Goal: Task Accomplishment & Management: Complete application form

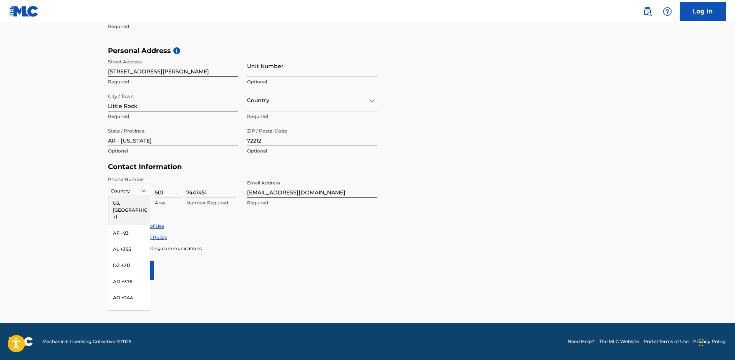
click at [140, 191] on icon at bounding box center [143, 191] width 7 height 7
click at [136, 203] on div "US, [GEOGRAPHIC_DATA] +1" at bounding box center [129, 210] width 42 height 30
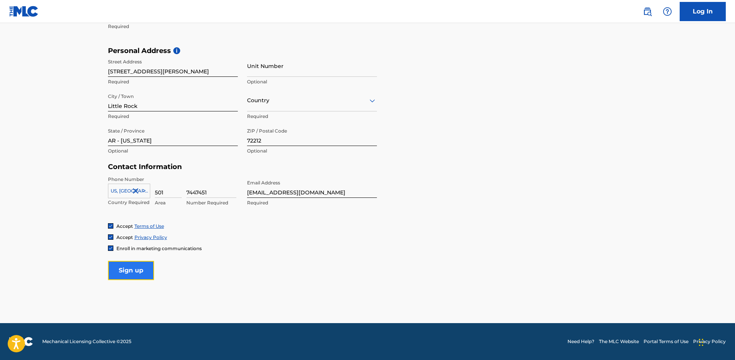
click at [139, 275] on input "Sign up" at bounding box center [131, 270] width 46 height 19
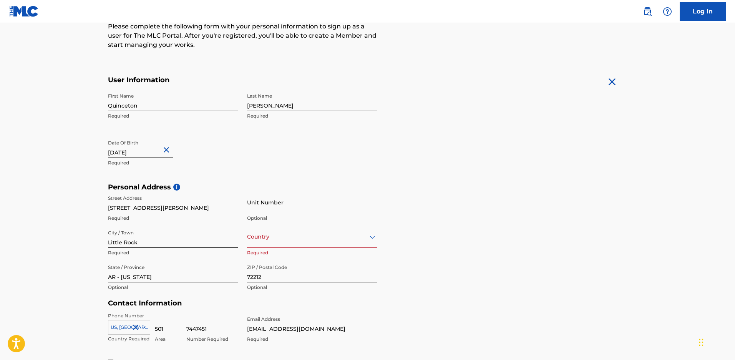
scroll to position [87, 0]
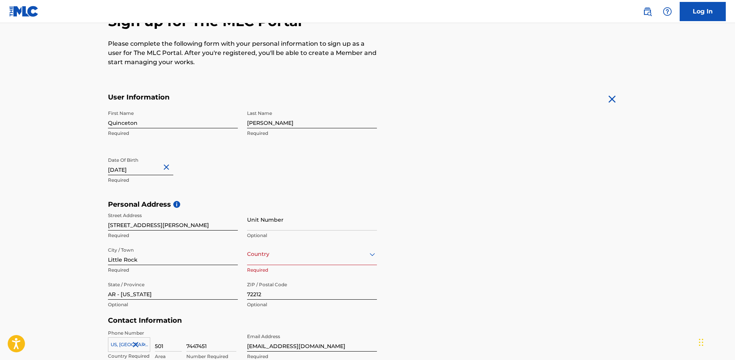
click at [195, 177] on p "Required" at bounding box center [173, 180] width 130 height 7
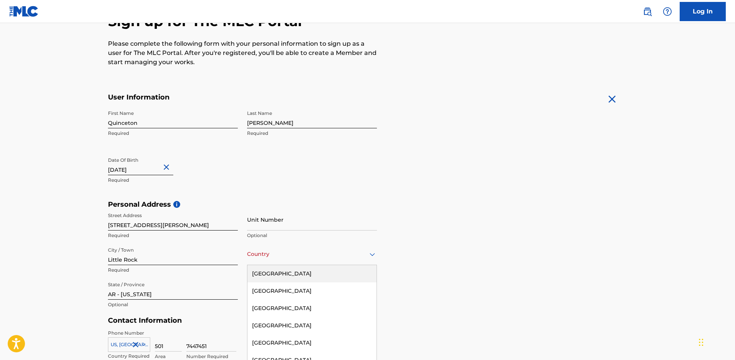
scroll to position [108, 0]
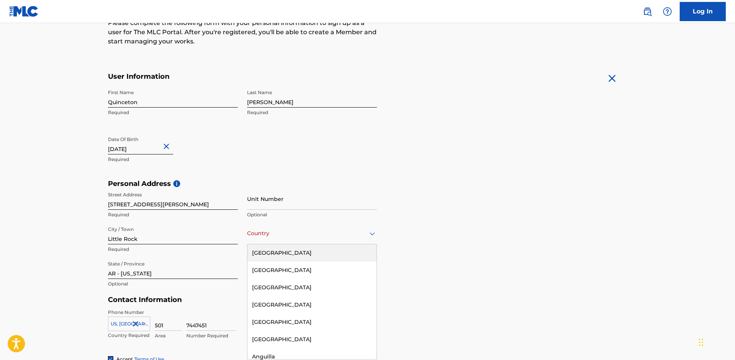
click at [288, 244] on div "223 results available. Use Up and Down to choose options, press Enter to select…" at bounding box center [312, 234] width 130 height 22
click at [285, 257] on div "[GEOGRAPHIC_DATA]" at bounding box center [312, 252] width 129 height 17
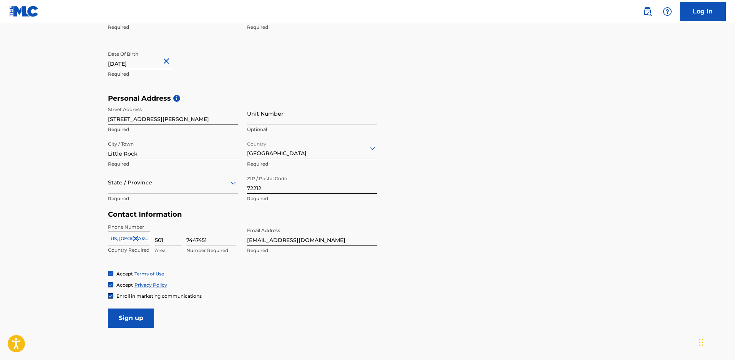
scroll to position [223, 0]
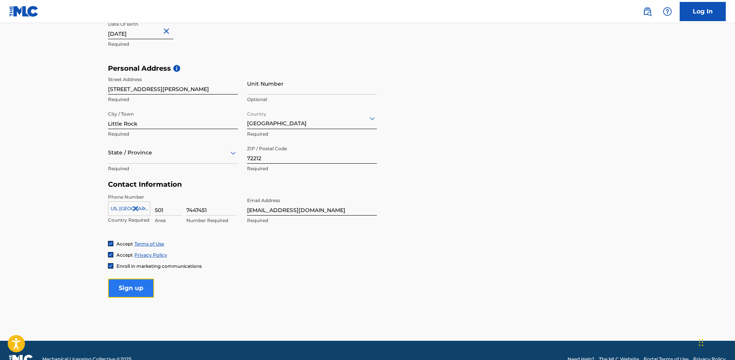
click at [127, 282] on input "Sign up" at bounding box center [131, 288] width 46 height 19
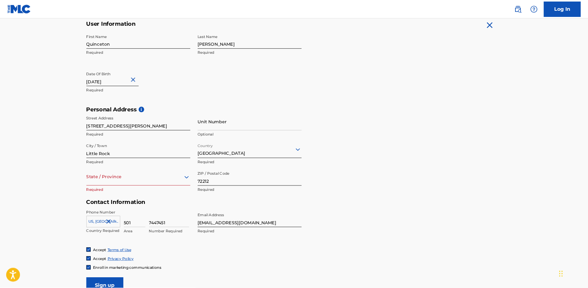
scroll to position [154, 0]
click at [194, 278] on input "7447451" at bounding box center [211, 274] width 50 height 22
click at [196, 278] on input "7447451" at bounding box center [211, 274] width 50 height 22
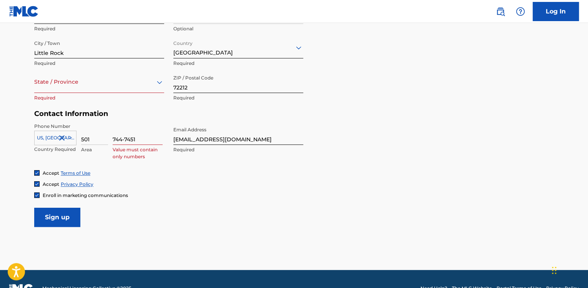
scroll to position [307, 0]
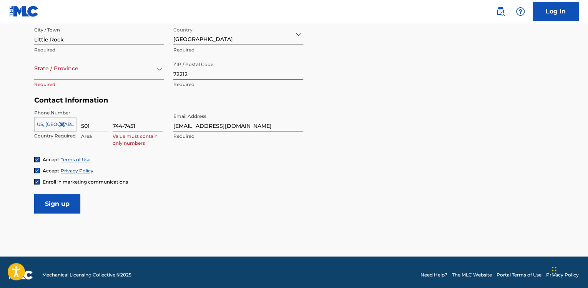
click at [124, 127] on input "744-7451" at bounding box center [138, 121] width 50 height 22
type input "7447451"
drag, startPoint x: 210, startPoint y: 116, endPoint x: 160, endPoint y: 197, distance: 94.6
click at [160, 197] on form "User Information First Name Quinceton Required Last Name Caldwell Required Date…" at bounding box center [294, 43] width 520 height 341
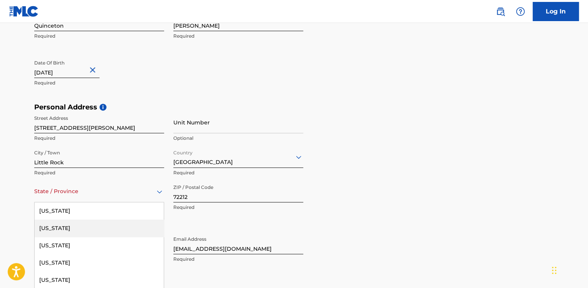
scroll to position [214, 0]
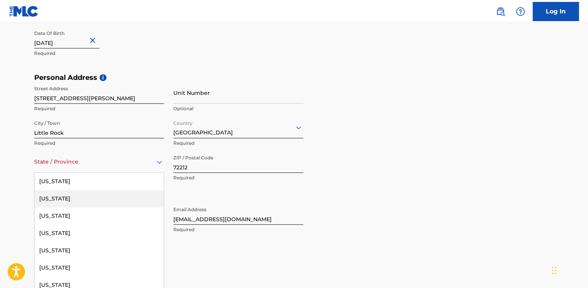
click at [154, 173] on div "57 results available. Use Up and Down to choose options, press Enter to select …" at bounding box center [99, 162] width 130 height 22
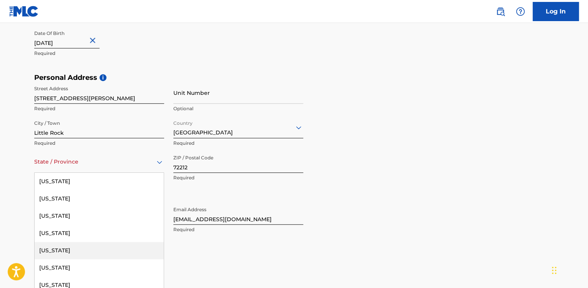
click at [79, 253] on div "[US_STATE]" at bounding box center [99, 250] width 129 height 17
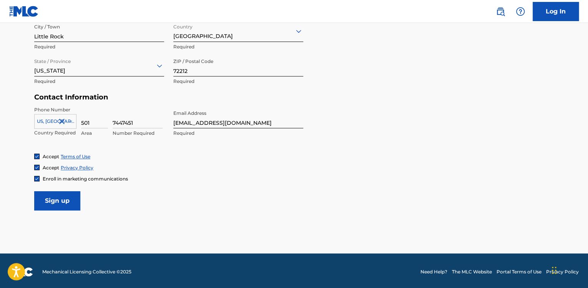
scroll to position [312, 0]
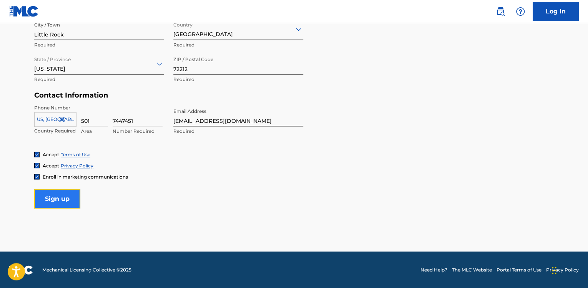
click at [65, 206] on input "Sign up" at bounding box center [57, 198] width 46 height 19
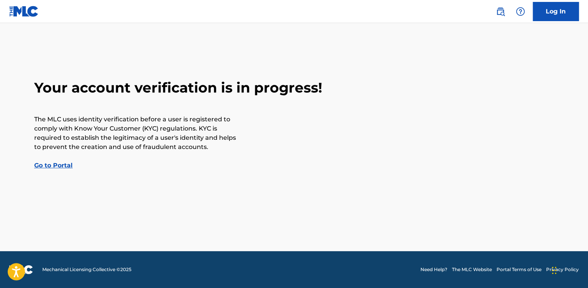
click at [61, 169] on link "Go to Portal" at bounding box center [53, 165] width 38 height 7
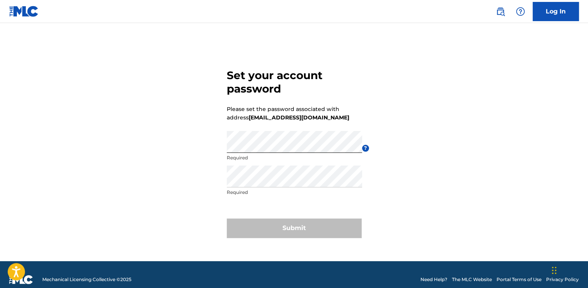
click at [408, 148] on div "Set your account password Please set the password associated with address [EMAI…" at bounding box center [294, 151] width 538 height 219
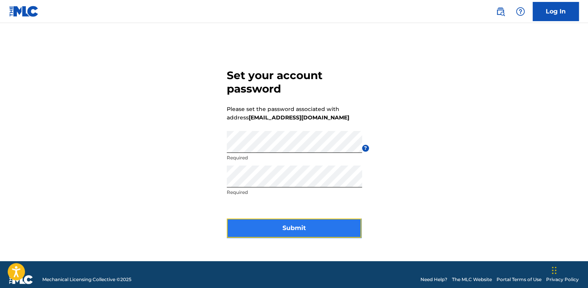
click at [254, 230] on button "Submit" at bounding box center [294, 228] width 135 height 19
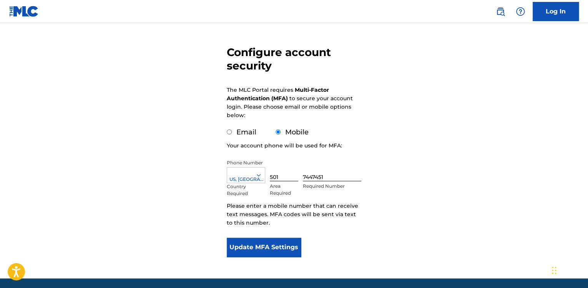
scroll to position [61, 0]
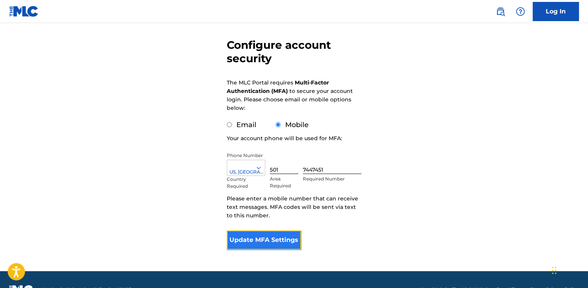
click at [254, 240] on button "Update MFA Settings" at bounding box center [264, 240] width 74 height 19
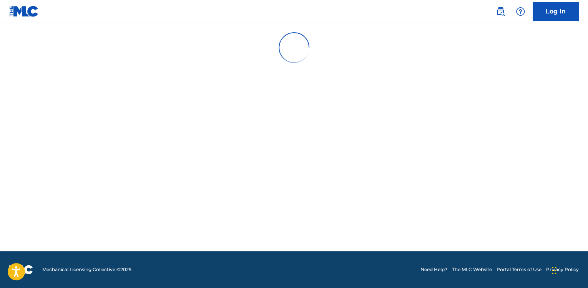
scroll to position [0, 0]
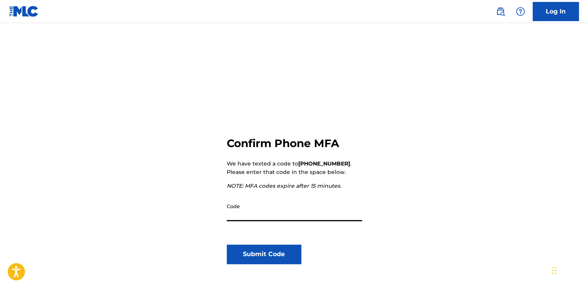
click at [242, 213] on input "Code" at bounding box center [294, 210] width 135 height 22
type input "452727"
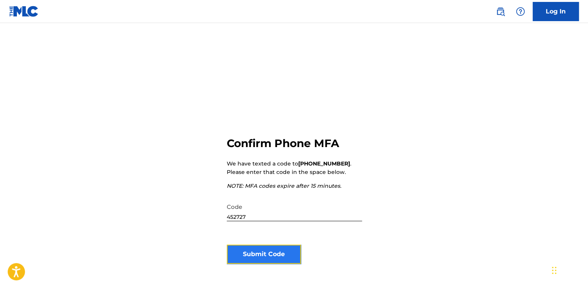
click at [254, 253] on button "Submit Code" at bounding box center [264, 254] width 74 height 19
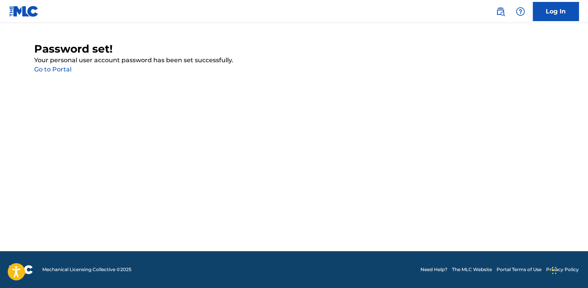
click at [46, 72] on link "Go to Portal" at bounding box center [52, 69] width 37 height 7
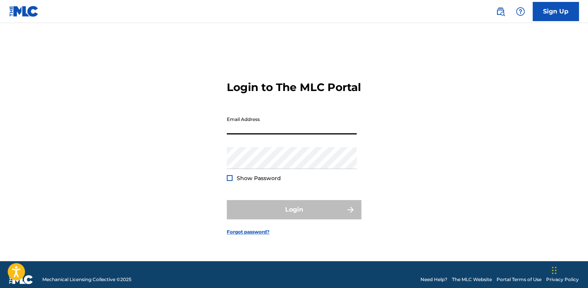
click at [252, 135] on input "Email Address" at bounding box center [292, 124] width 130 height 22
type input "[EMAIL_ADDRESS][DOMAIN_NAME]"
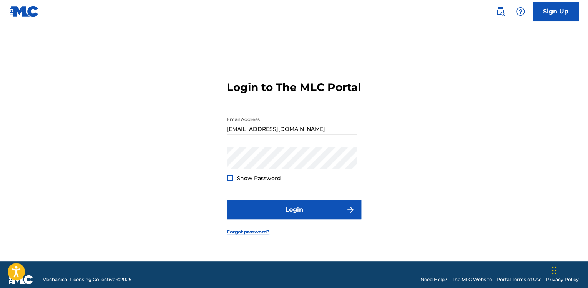
click at [193, 198] on div "Login to The MLC Portal Email Address [EMAIL_ADDRESS][DOMAIN_NAME] Password Sho…" at bounding box center [294, 151] width 538 height 219
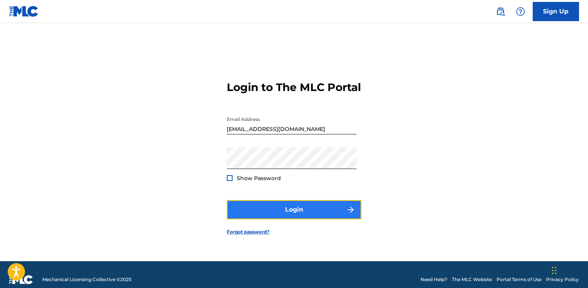
click at [261, 219] on button "Login" at bounding box center [294, 209] width 135 height 19
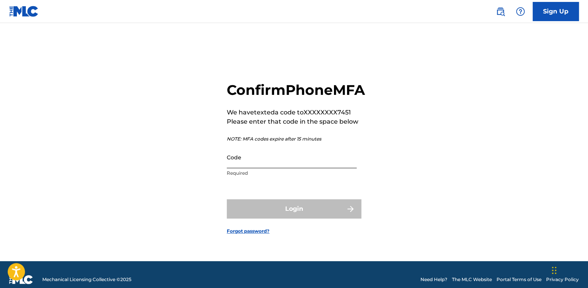
click at [261, 168] on input "Code" at bounding box center [292, 157] width 130 height 22
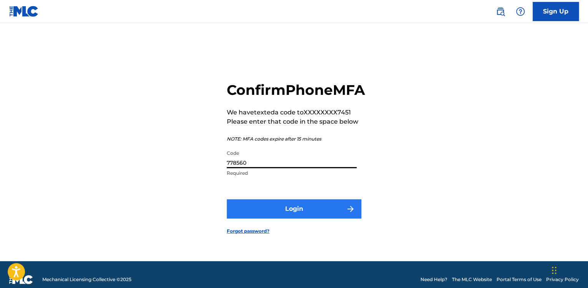
type input "778560"
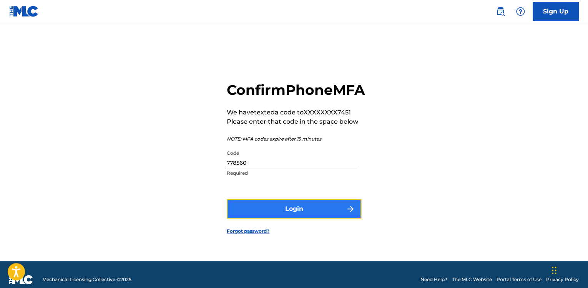
click at [296, 219] on button "Login" at bounding box center [294, 208] width 135 height 19
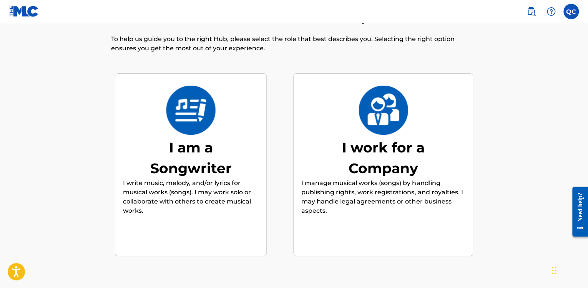
click at [180, 180] on p "I write music, melody, and/or lyrics for musical works (songs). I may work solo…" at bounding box center [191, 197] width 136 height 37
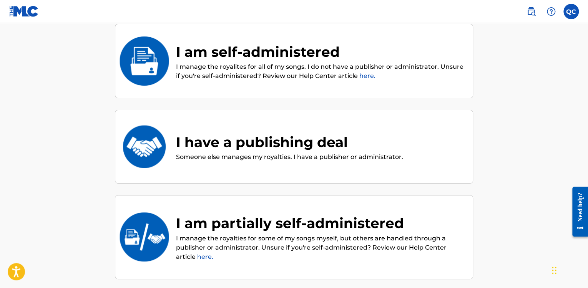
scroll to position [65, 0]
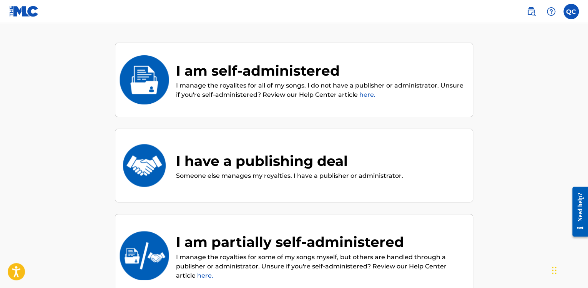
click at [172, 80] on div "I am self-administered I manage the royalites for all of my songs. I do not hav…" at bounding box center [315, 80] width 299 height 40
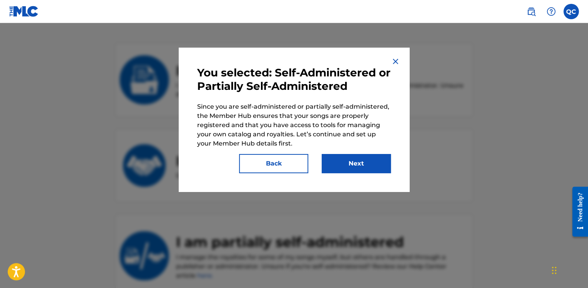
drag, startPoint x: 254, startPoint y: 138, endPoint x: 198, endPoint y: 159, distance: 60.6
click at [198, 159] on div "Back Next" at bounding box center [294, 160] width 194 height 25
click at [343, 164] on button "Next" at bounding box center [356, 163] width 69 height 19
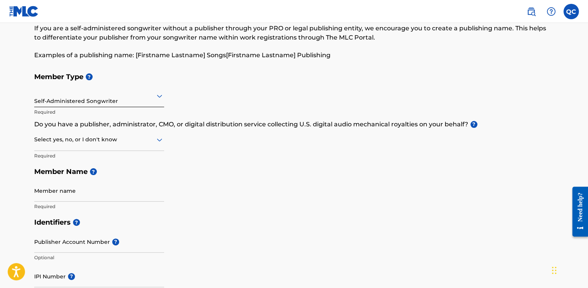
scroll to position [61, 0]
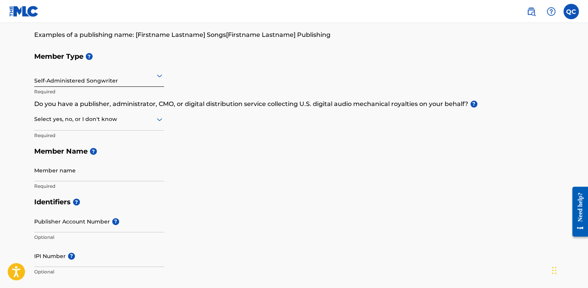
click at [155, 122] on icon at bounding box center [159, 119] width 9 height 9
click at [52, 141] on div "Yes" at bounding box center [99, 139] width 129 height 17
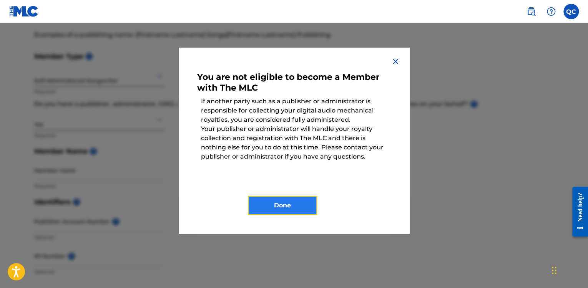
click at [269, 204] on button "Done" at bounding box center [282, 205] width 69 height 19
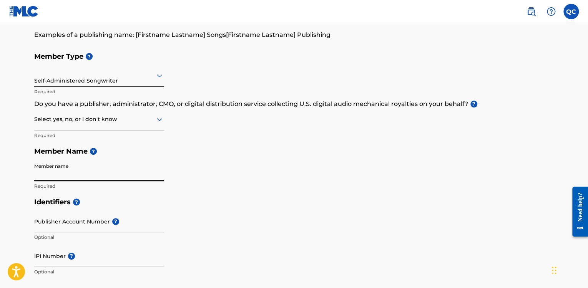
click at [81, 171] on input "Member name" at bounding box center [99, 171] width 130 height 22
click at [196, 161] on div "Member Type ? Self-Administered Songwriter Required Do you have a publisher, ad…" at bounding box center [294, 121] width 520 height 146
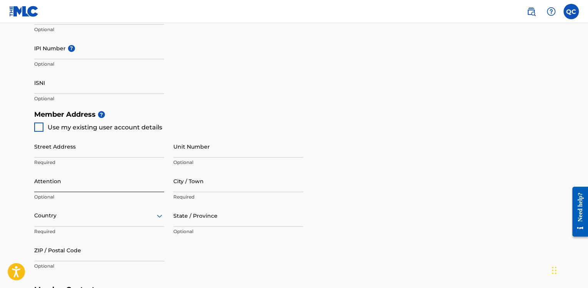
scroll to position [277, 0]
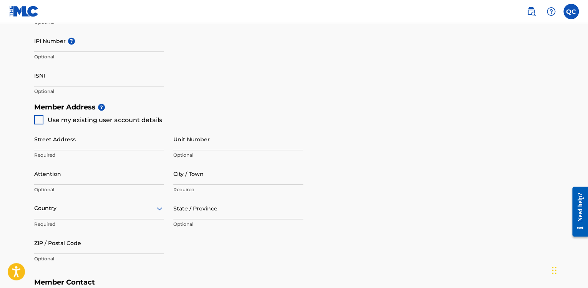
click at [42, 121] on div at bounding box center [38, 119] width 9 height 9
type input "[STREET_ADDRESS][PERSON_NAME]"
type input "Little Rock"
type input "72212"
type input "501"
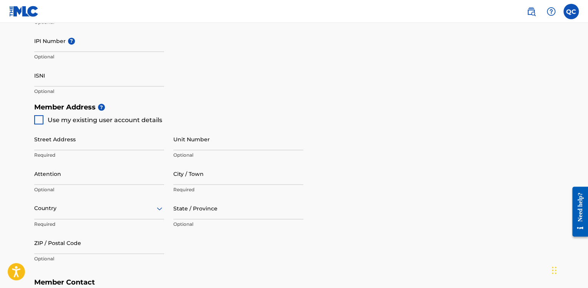
type input "7447451"
type input "[EMAIL_ADDRESS][DOMAIN_NAME]"
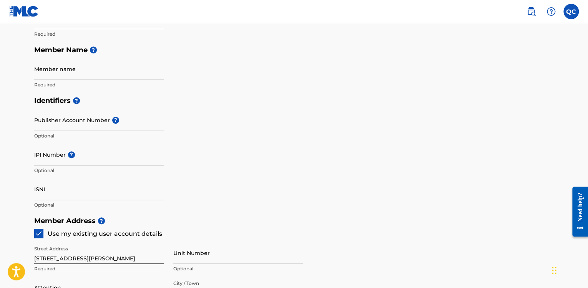
scroll to position [154, 0]
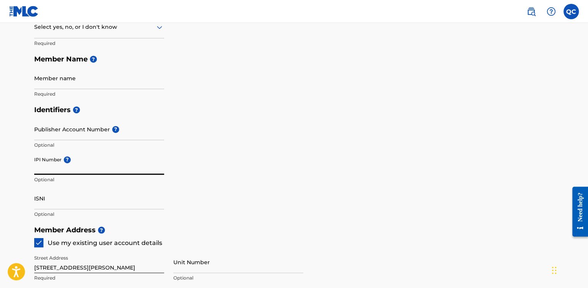
click at [88, 168] on input "IPI Number ?" at bounding box center [99, 164] width 130 height 22
click at [53, 167] on input "IPI Number ?" at bounding box center [99, 164] width 130 height 22
type input "4542"
drag, startPoint x: 54, startPoint y: 171, endPoint x: 13, endPoint y: 171, distance: 41.1
click at [13, 171] on main "Create a Member If you are a self-administered songwriter without a publisher t…" at bounding box center [294, 214] width 588 height 690
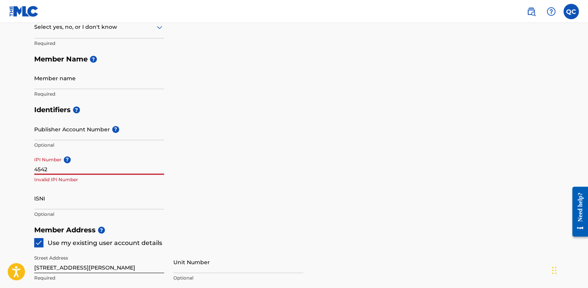
paste input
click at [43, 171] on input "IPI Number ?" at bounding box center [99, 164] width 130 height 22
click at [43, 167] on input "IPI Number ?" at bounding box center [99, 164] width 130 height 22
click at [44, 168] on input "IPI Number ?" at bounding box center [99, 164] width 130 height 22
paste input "454208959"
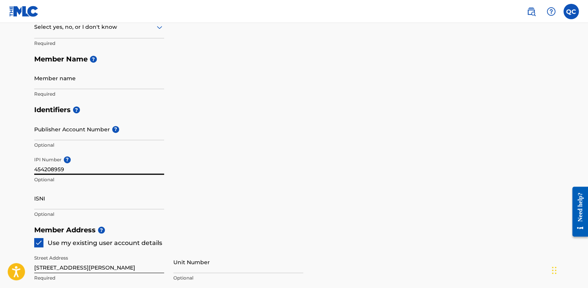
type input "454208959"
click at [218, 166] on div "Identifiers ? Publisher Account Number ? Optional IPI Number ? 454208959 Option…" at bounding box center [294, 162] width 520 height 120
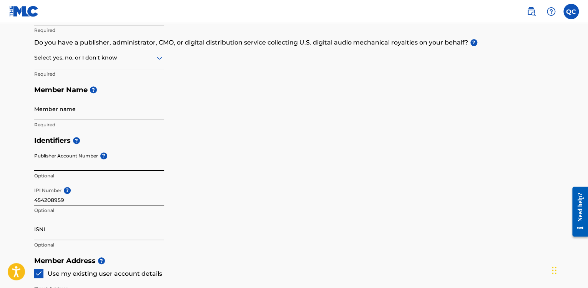
click at [80, 165] on input "Publisher Account Number ?" at bounding box center [99, 160] width 130 height 22
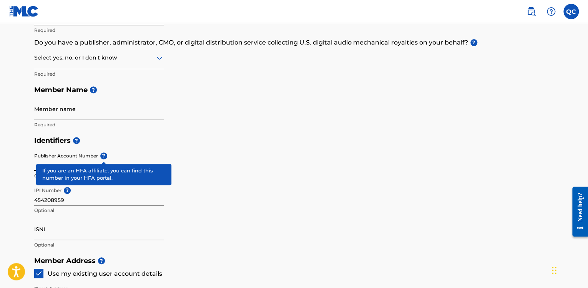
click at [102, 157] on span "?" at bounding box center [103, 156] width 7 height 7
click at [102, 157] on input "Publisher Account Number ?" at bounding box center [99, 160] width 130 height 22
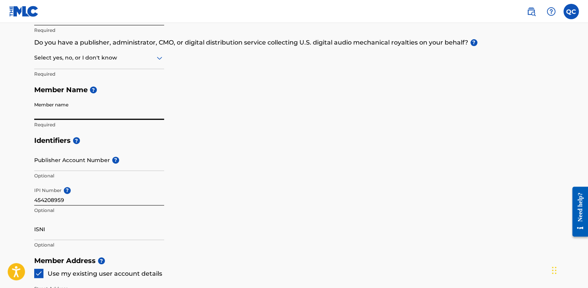
click at [72, 115] on input "Member name" at bounding box center [99, 109] width 130 height 22
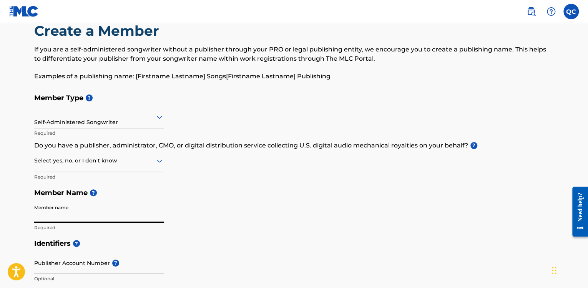
scroll to position [0, 0]
